Goal: Use online tool/utility: Utilize a website feature to perform a specific function

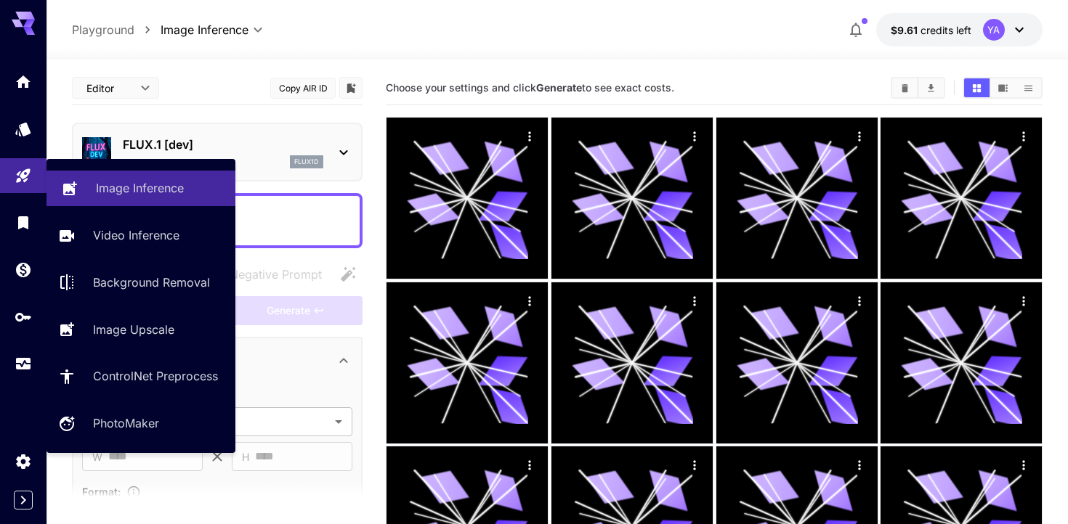
click at [193, 187] on div "Image Inference" at bounding box center [160, 187] width 128 height 17
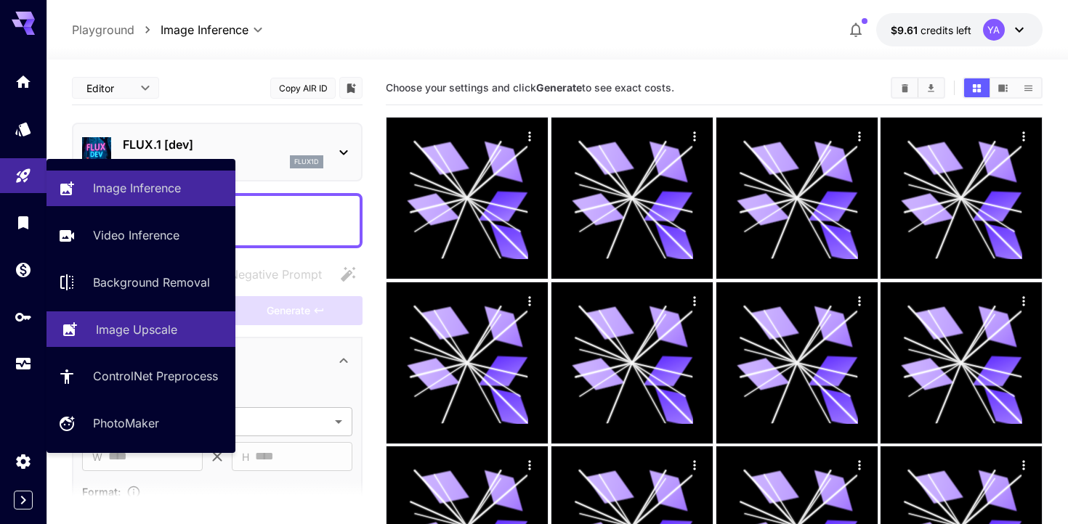
click at [106, 336] on p "Image Upscale" at bounding box center [136, 329] width 81 height 17
type input "**********"
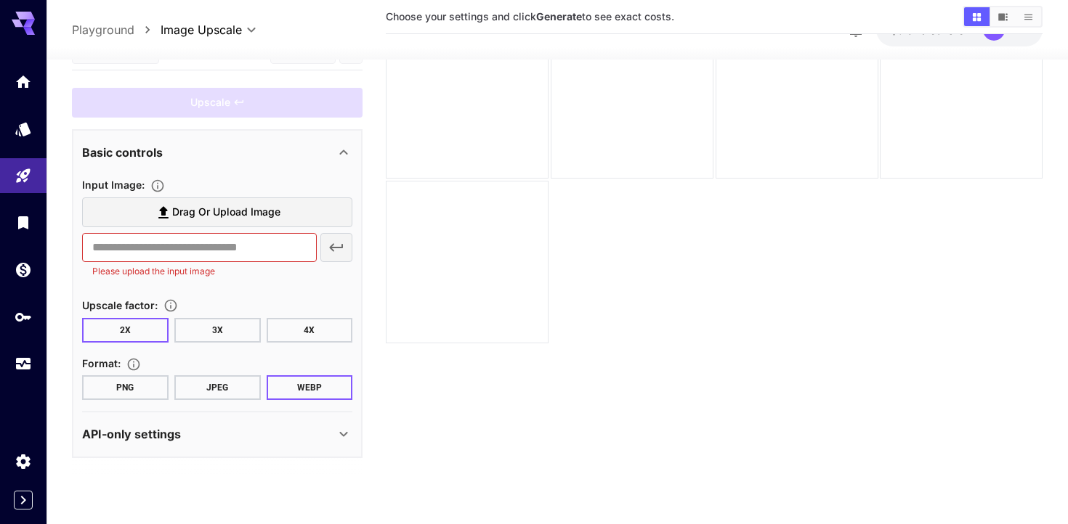
scroll to position [4, 0]
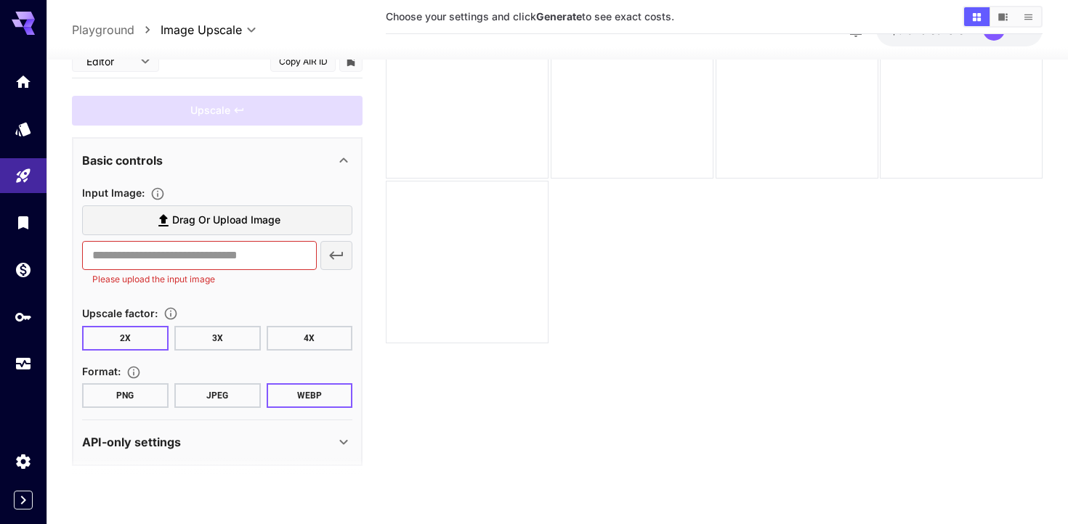
click at [153, 396] on button "PNG" at bounding box center [125, 396] width 86 height 25
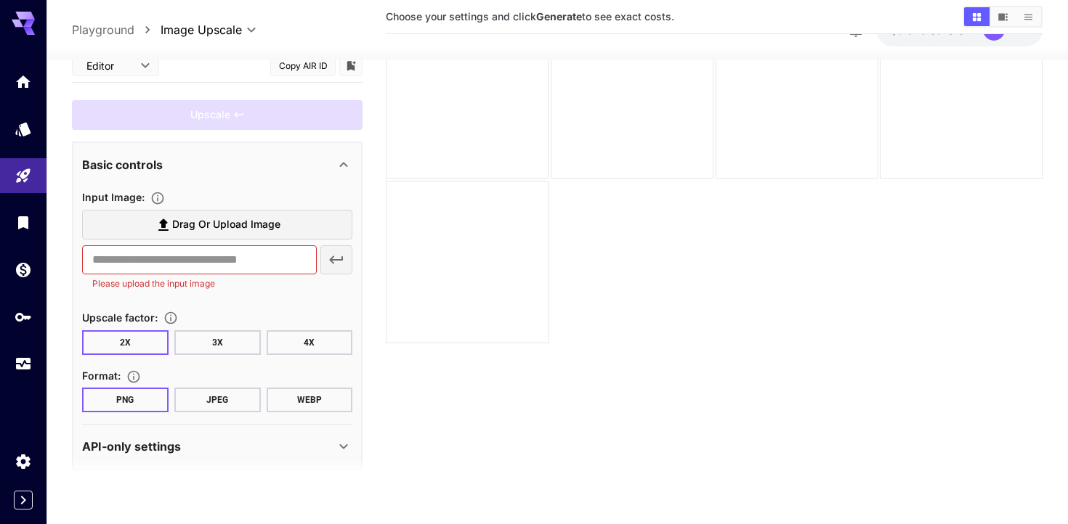
click at [217, 348] on button "3X" at bounding box center [217, 343] width 86 height 25
click at [153, 352] on button "2X" at bounding box center [125, 343] width 86 height 25
click at [313, 335] on button "4X" at bounding box center [310, 343] width 86 height 25
click at [159, 339] on button "2X" at bounding box center [125, 343] width 86 height 25
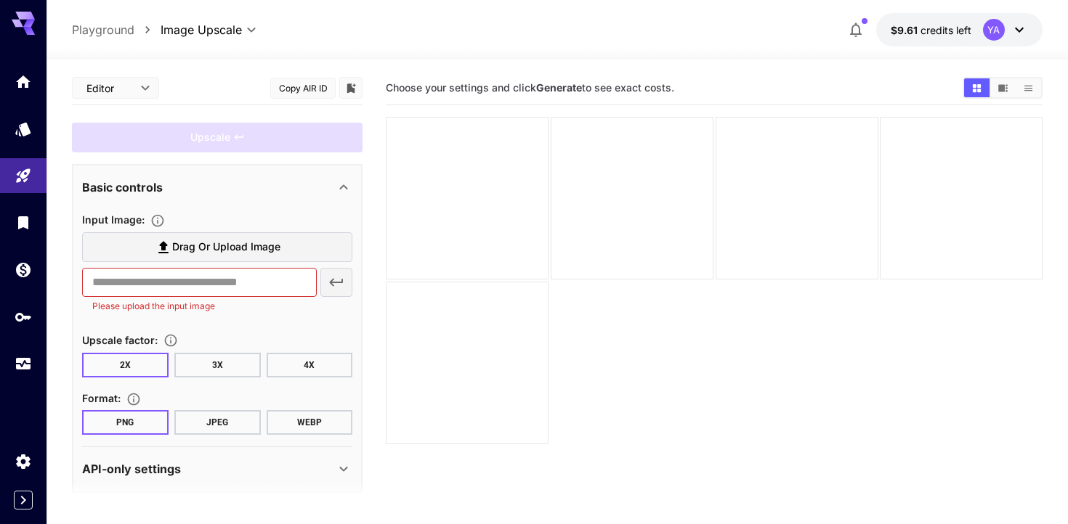
click at [559, 89] on b "Generate" at bounding box center [559, 87] width 46 height 12
click at [536, 101] on div "Choose your settings and click Generate to see exact costs." at bounding box center [714, 88] width 657 height 34
click at [187, 246] on span "Drag or upload image" at bounding box center [226, 247] width 108 height 18
click at [0, 0] on input "Drag or upload image" at bounding box center [0, 0] width 0 height 0
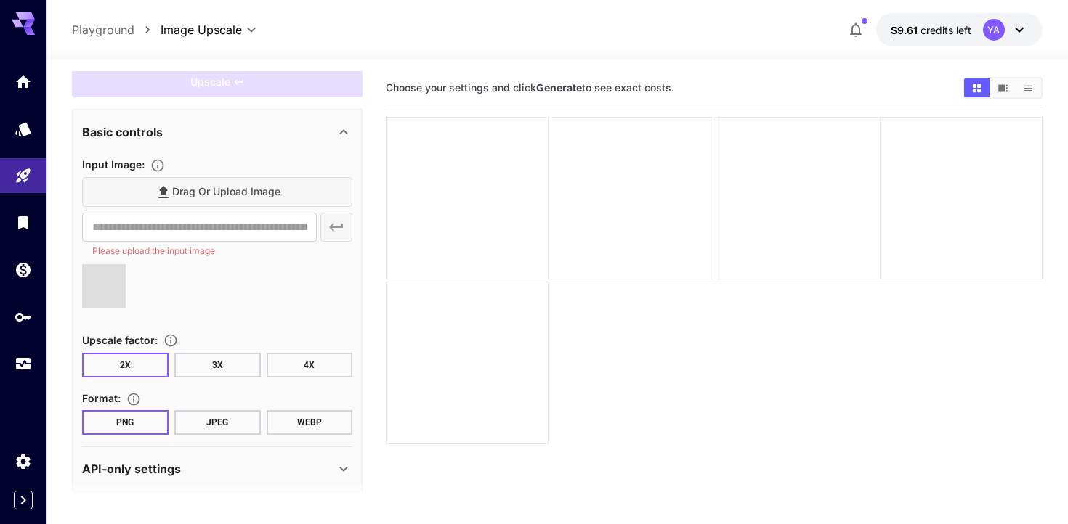
scroll to position [51, 0]
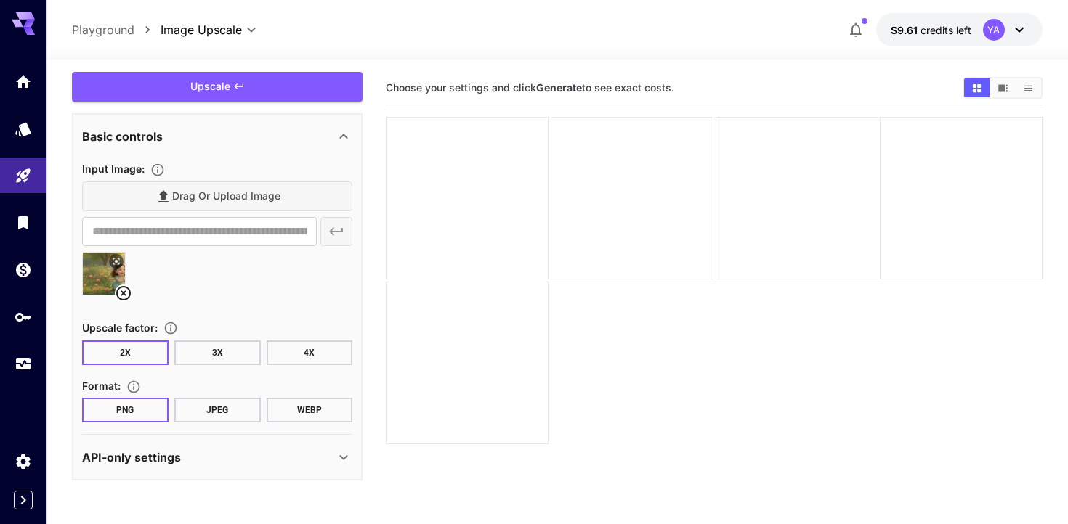
click at [105, 279] on img at bounding box center [104, 274] width 42 height 42
click at [118, 257] on icon at bounding box center [116, 261] width 9 height 9
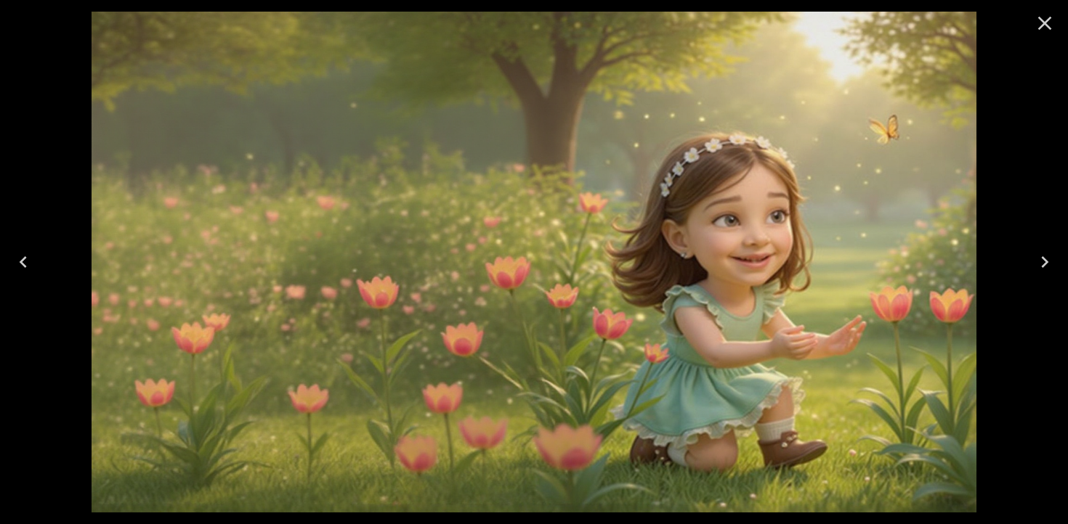
click at [1055, 20] on icon "Close" at bounding box center [1044, 23] width 23 height 23
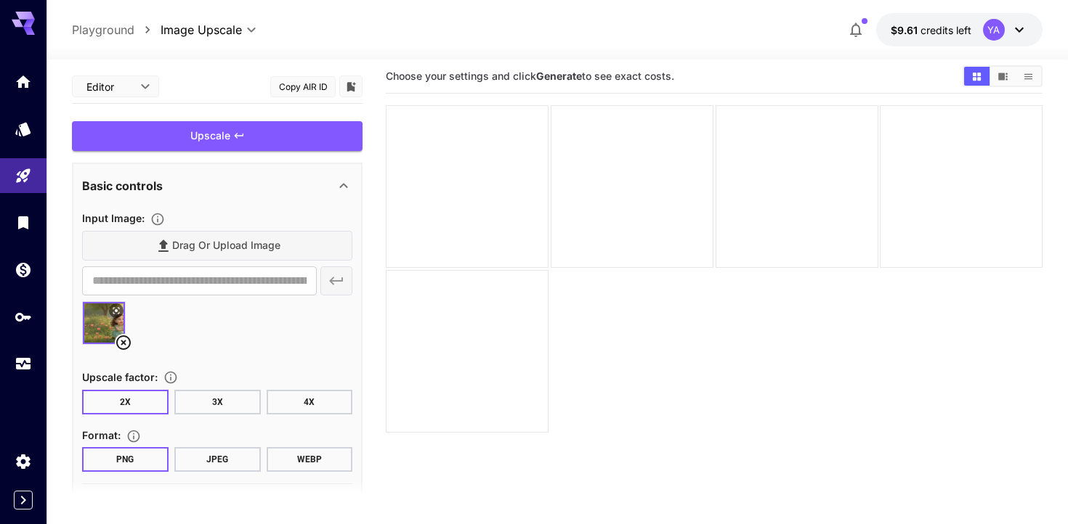
scroll to position [0, 0]
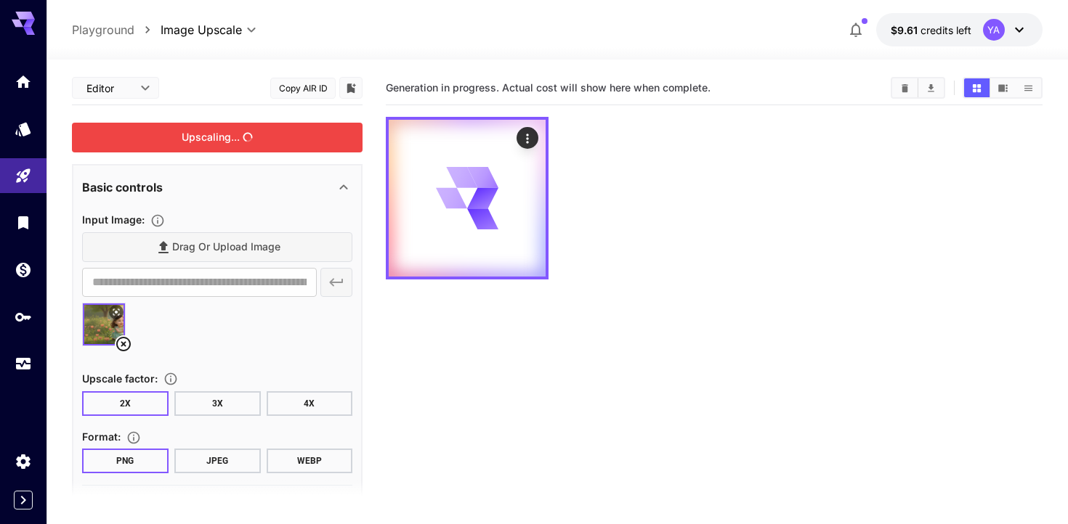
click at [328, 144] on div "Upscaling..." at bounding box center [217, 138] width 291 height 30
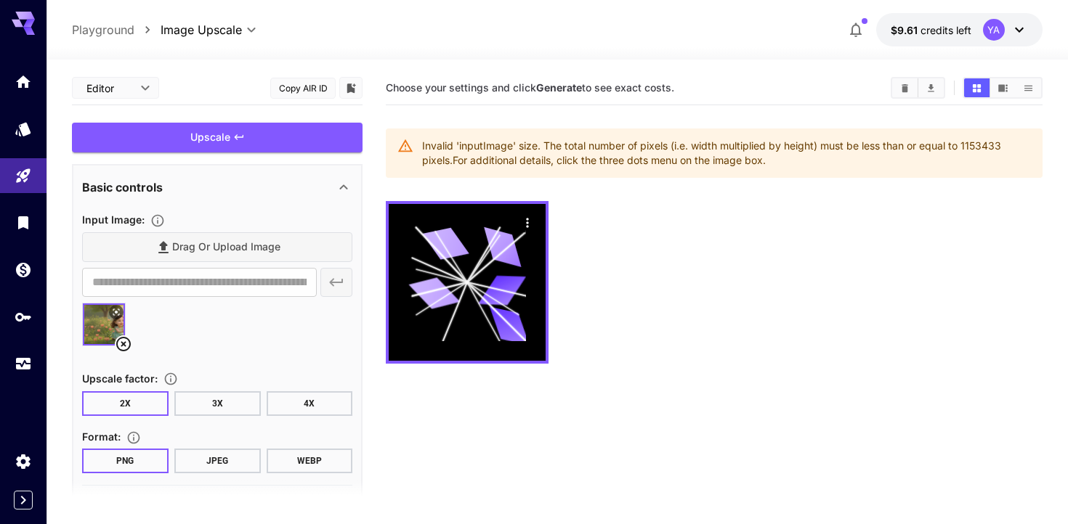
click at [100, 313] on img at bounding box center [104, 325] width 42 height 42
click at [981, 149] on div "Invalid 'inputImage' size. The total number of pixels (i.e. width multiplied by…" at bounding box center [726, 153] width 609 height 41
click at [978, 148] on div "Invalid 'inputImage' size. The total number of pixels (i.e. width multiplied by…" at bounding box center [726, 153] width 609 height 41
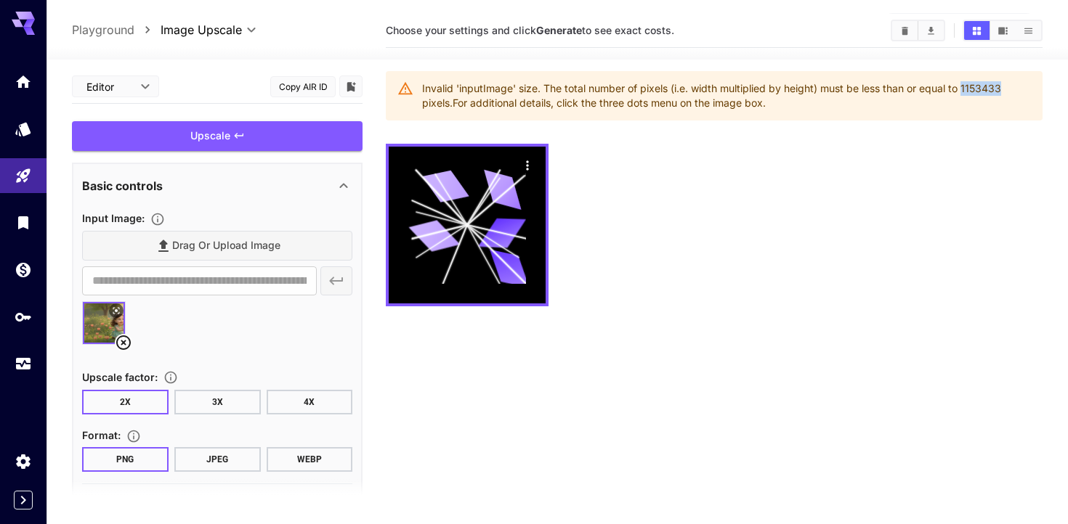
scroll to position [59, 0]
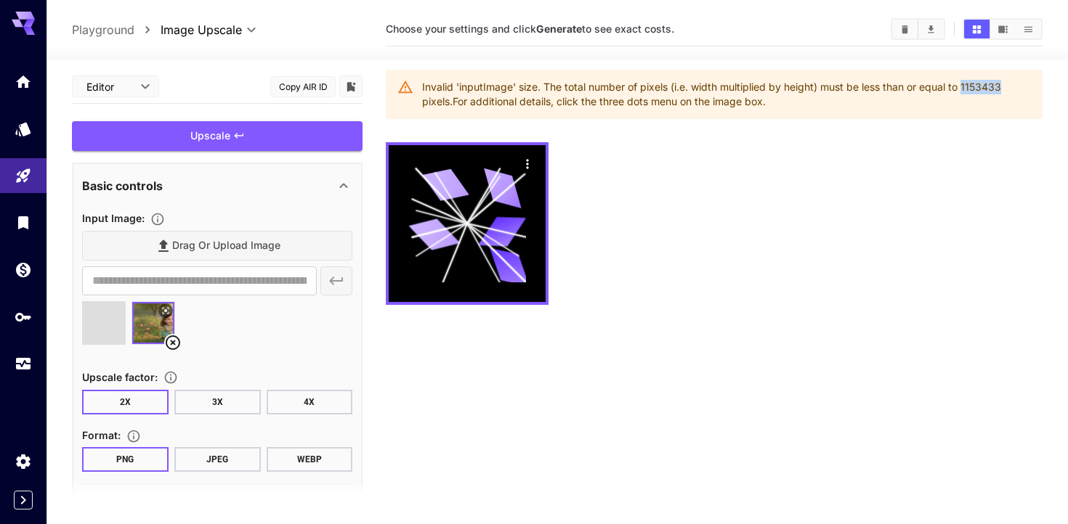
type input "**********"
click at [126, 340] on icon at bounding box center [123, 343] width 15 height 15
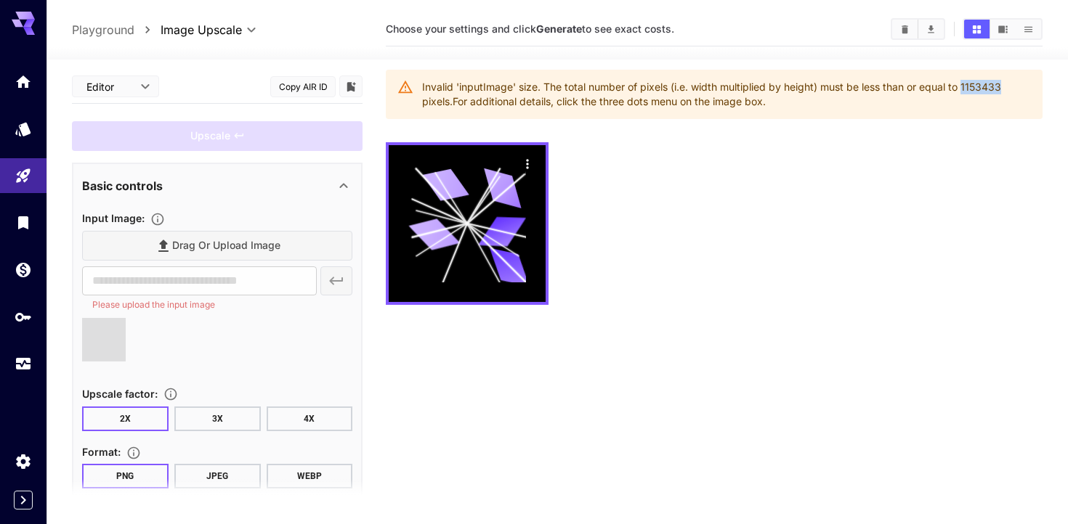
type input "**********"
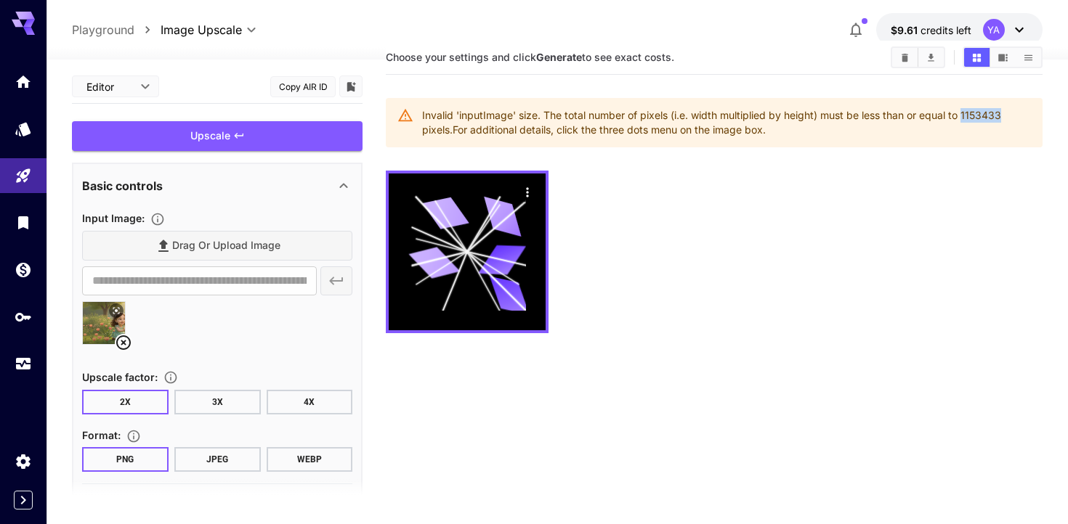
scroll to position [51, 0]
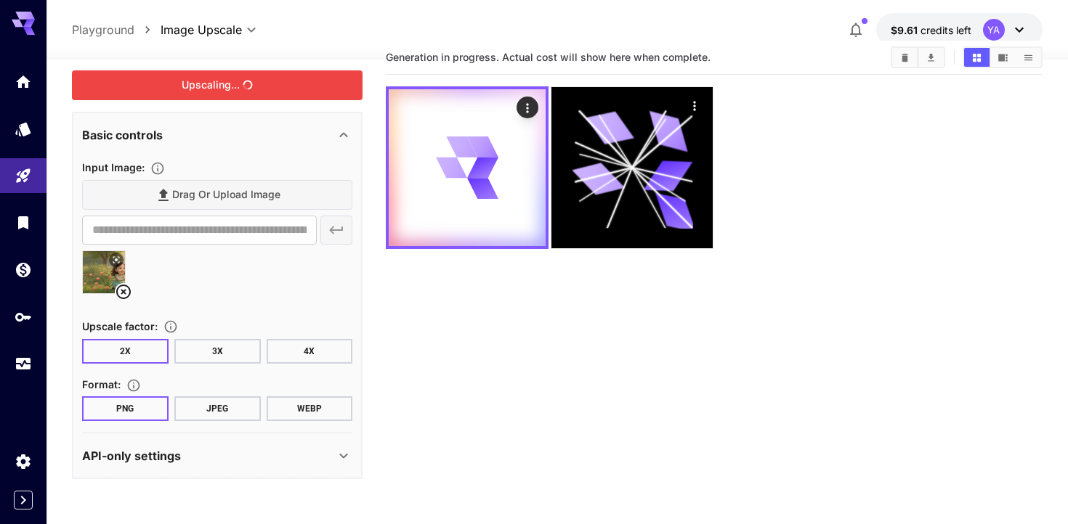
click at [279, 88] on div "Upscaling..." at bounding box center [217, 85] width 291 height 30
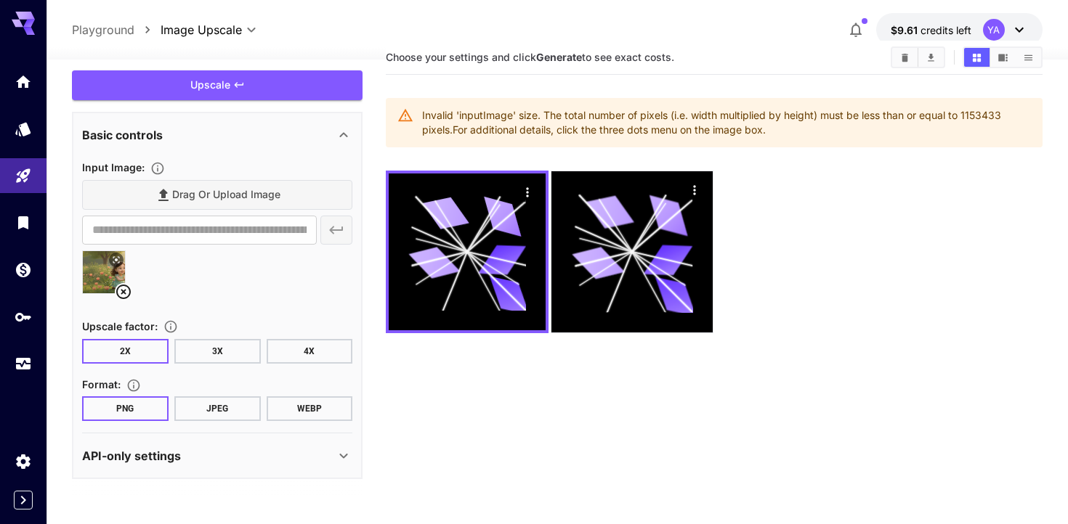
click at [127, 293] on icon at bounding box center [123, 291] width 17 height 17
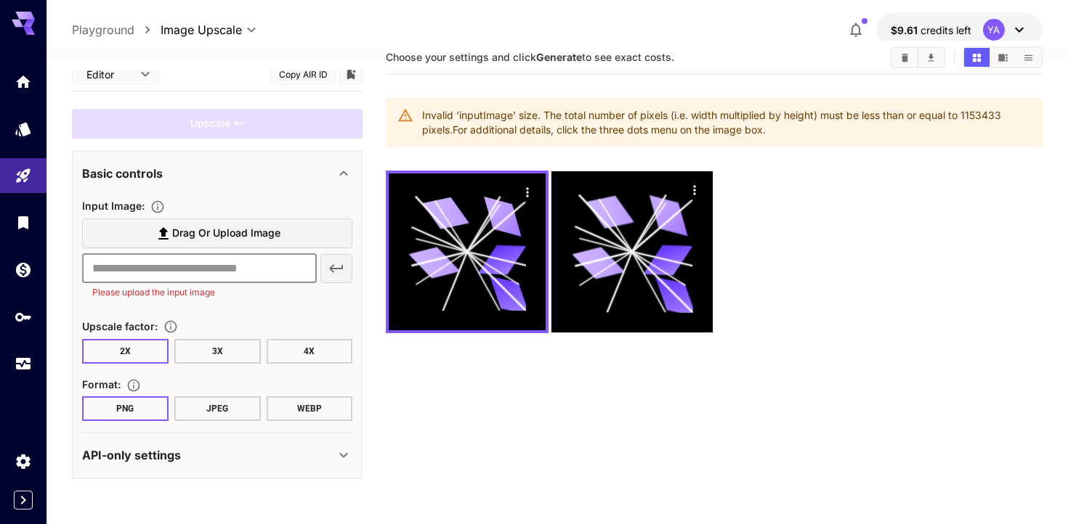
click at [198, 256] on input "text" at bounding box center [199, 268] width 235 height 29
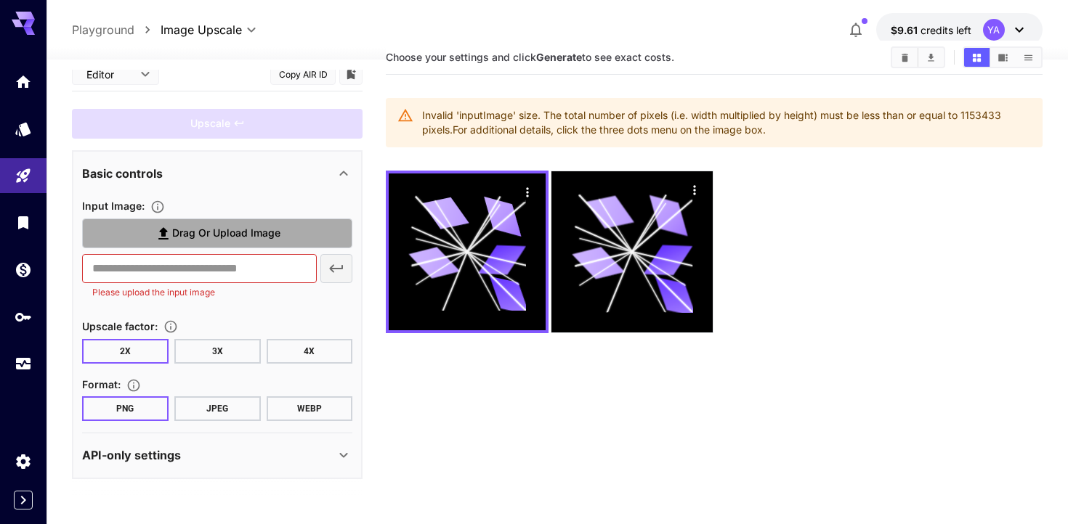
click at [228, 220] on label "Drag or upload image" at bounding box center [217, 234] width 270 height 30
click at [0, 0] on input "Drag or upload image" at bounding box center [0, 0] width 0 height 0
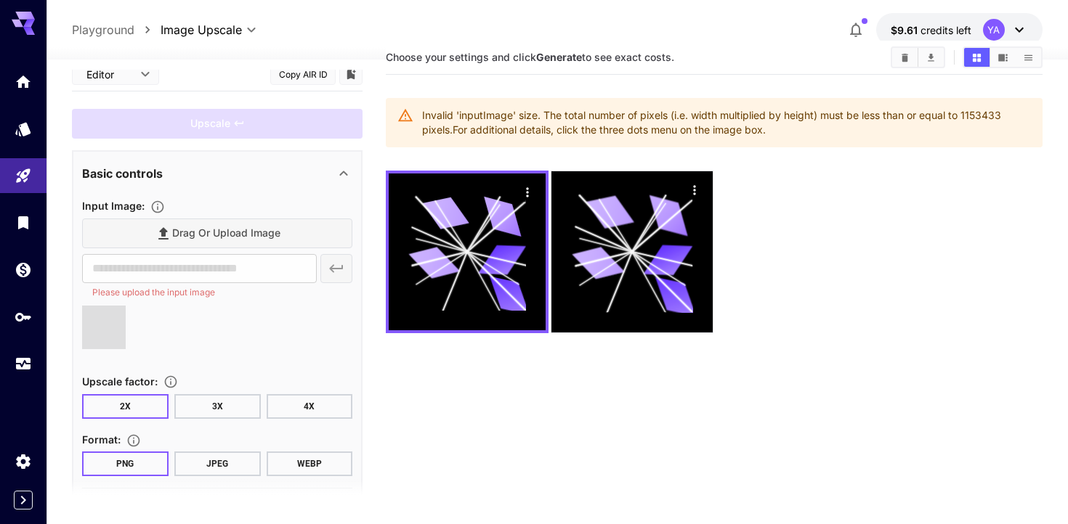
type input "**********"
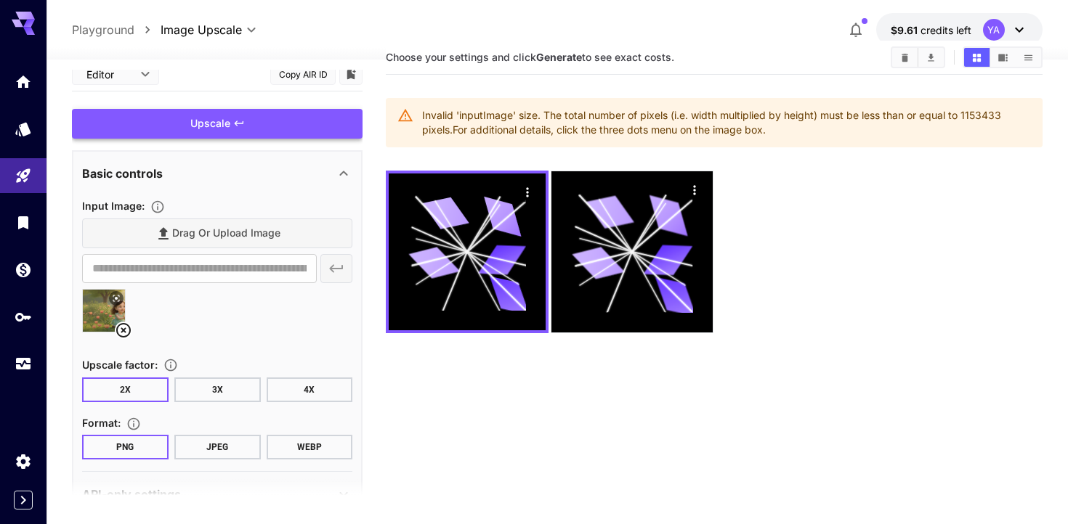
click at [336, 115] on div "Upscale" at bounding box center [217, 124] width 291 height 30
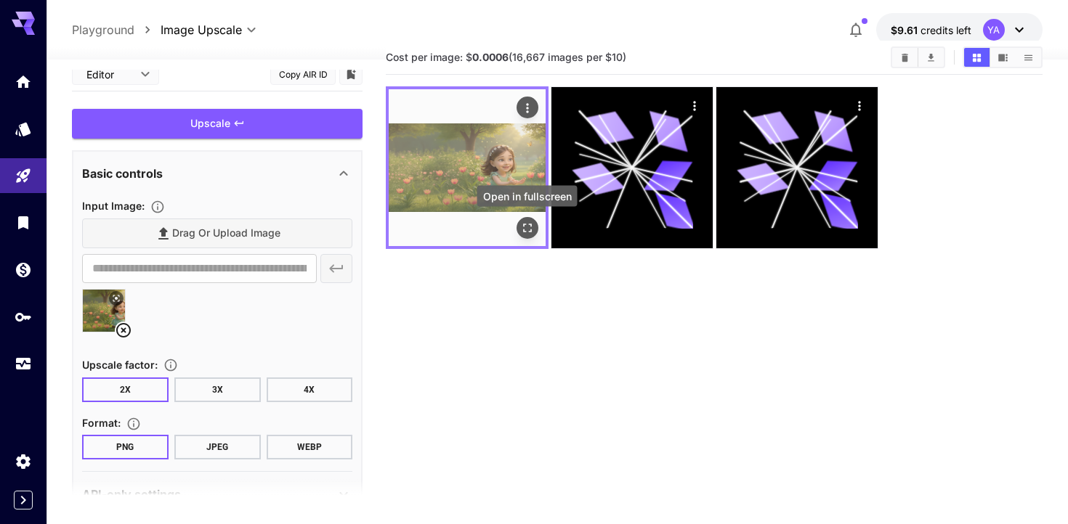
click at [525, 229] on icon "Open in fullscreen" at bounding box center [527, 228] width 15 height 15
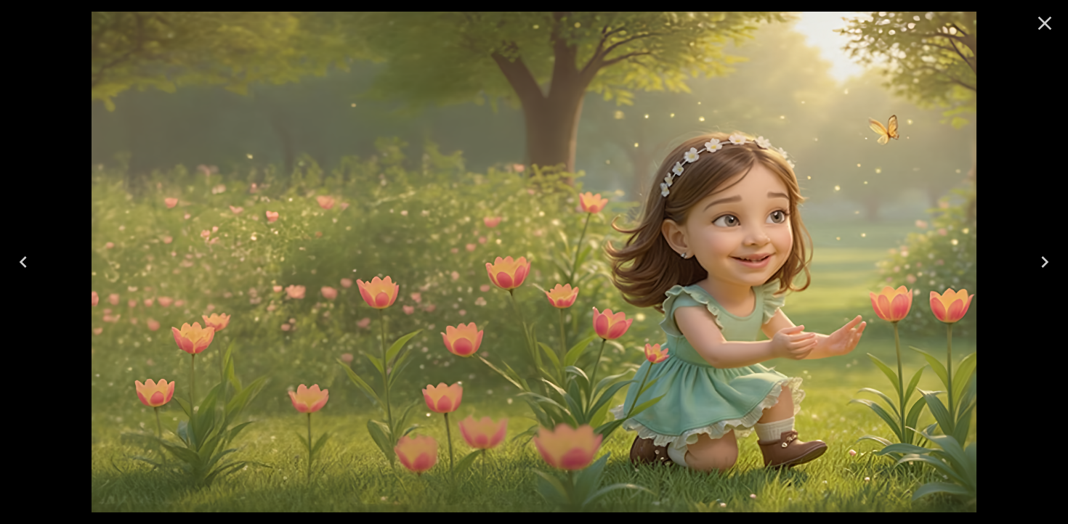
scroll to position [12, 0]
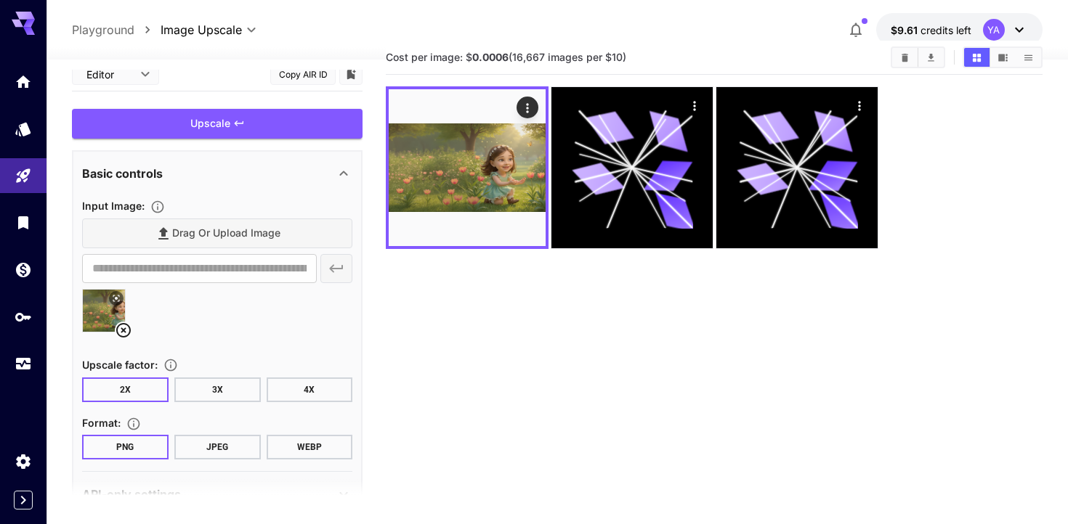
click at [224, 394] on button "3X" at bounding box center [217, 390] width 86 height 25
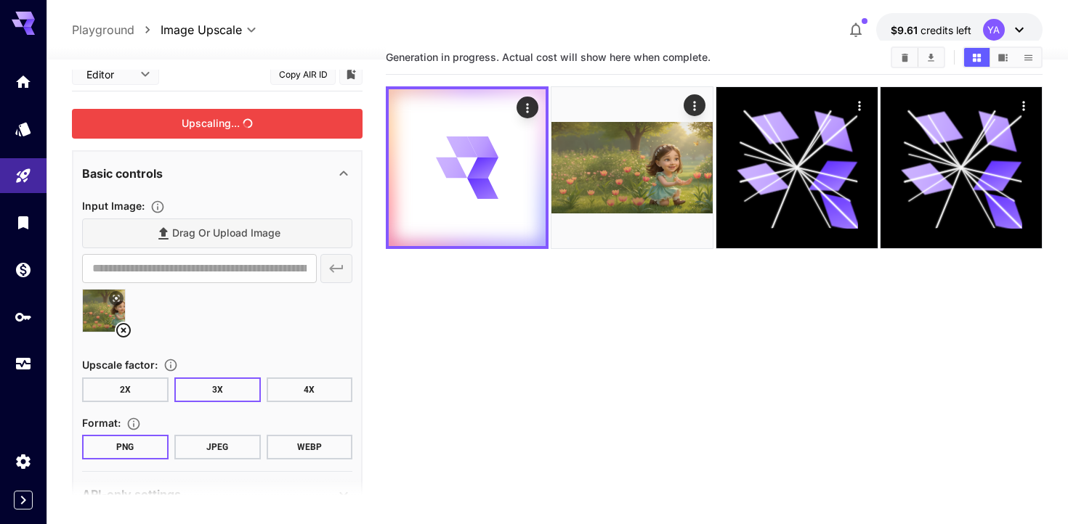
click at [283, 137] on div "Upscaling..." at bounding box center [217, 124] width 291 height 30
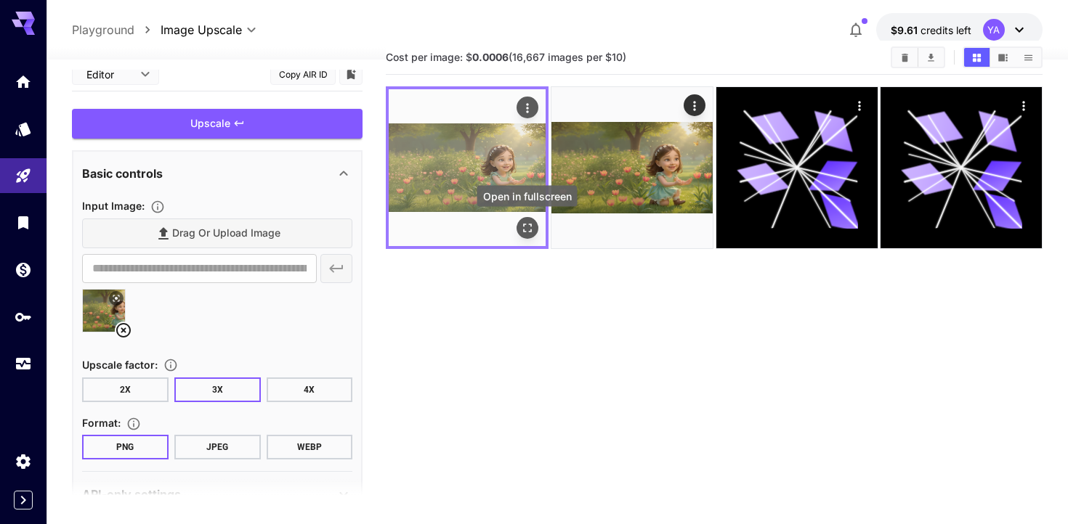
click at [523, 227] on icon "Open in fullscreen" at bounding box center [527, 228] width 15 height 15
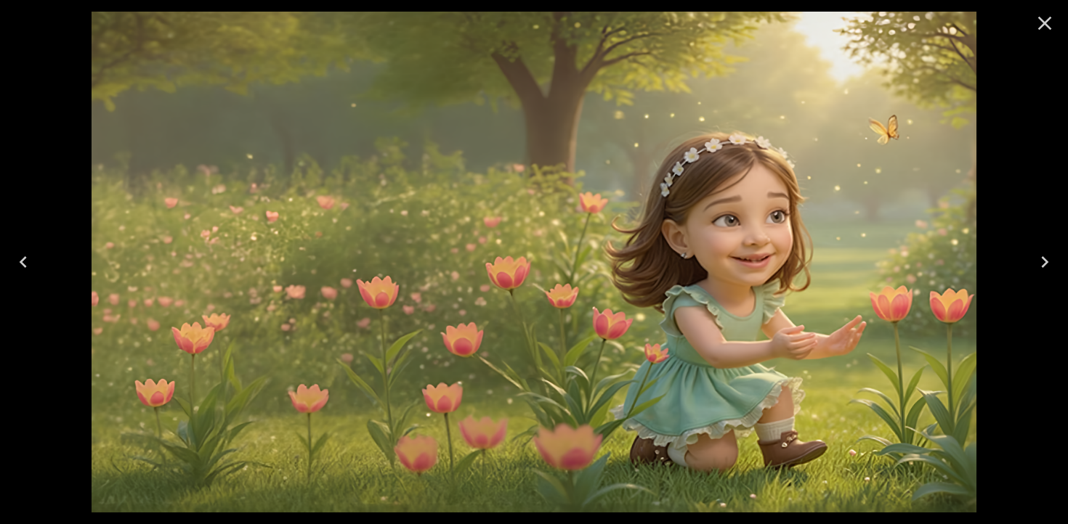
click at [1045, 25] on icon "Close" at bounding box center [1044, 23] width 23 height 23
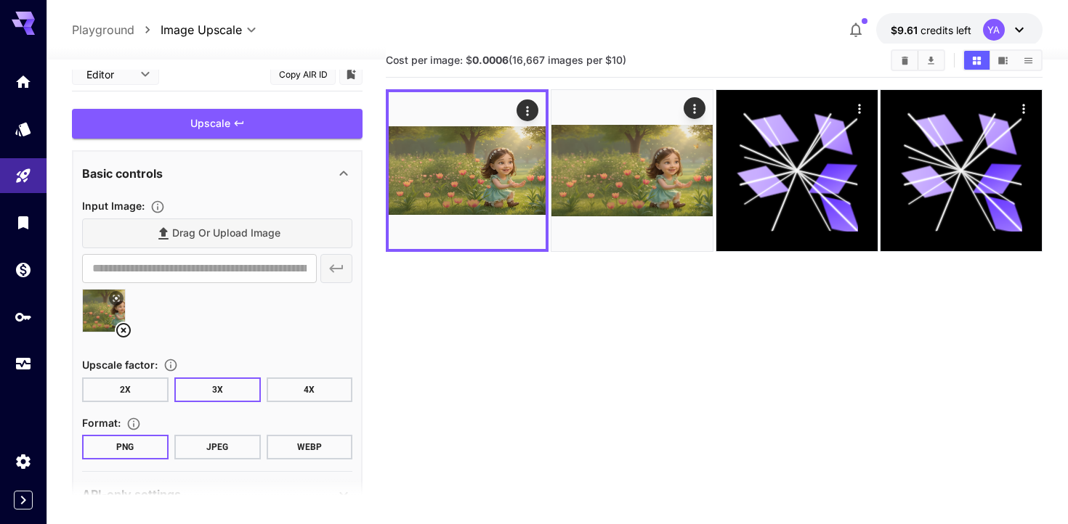
scroll to position [0, 0]
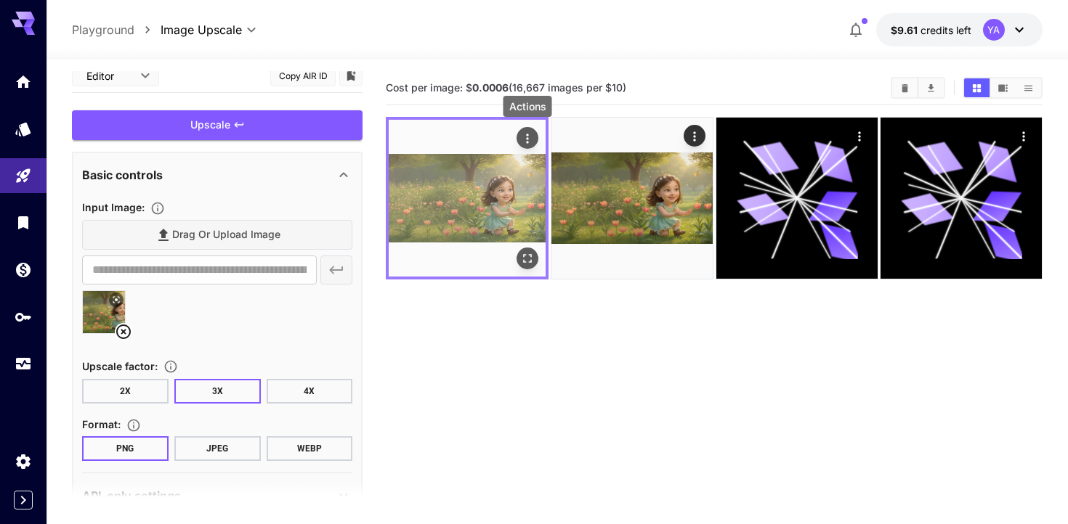
click at [534, 134] on button "Actions" at bounding box center [527, 138] width 22 height 22
click at [527, 131] on icon "Actions" at bounding box center [527, 138] width 15 height 15
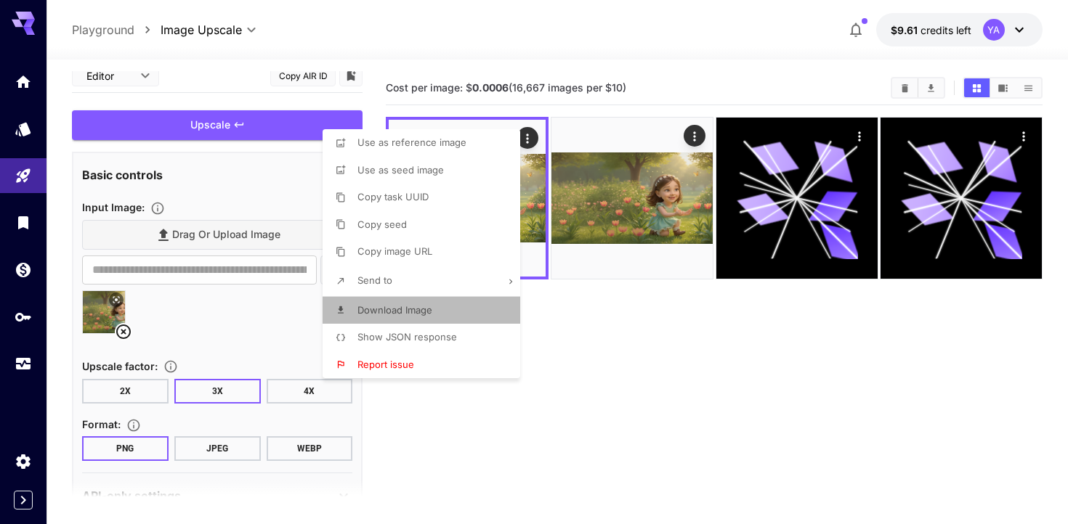
click at [418, 305] on span "Download Image" at bounding box center [394, 310] width 75 height 12
